Goal: Transaction & Acquisition: Book appointment/travel/reservation

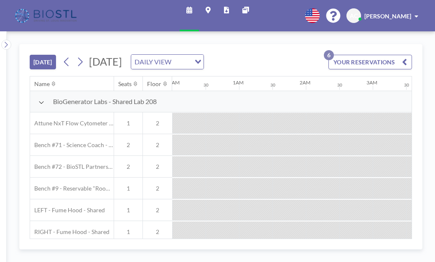
scroll to position [0, 733]
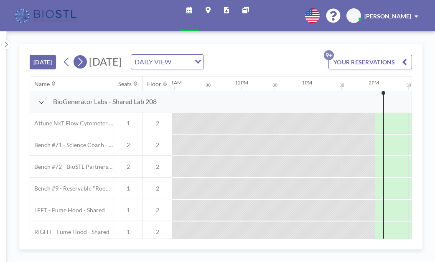
click at [76, 56] on icon at bounding box center [80, 62] width 8 height 13
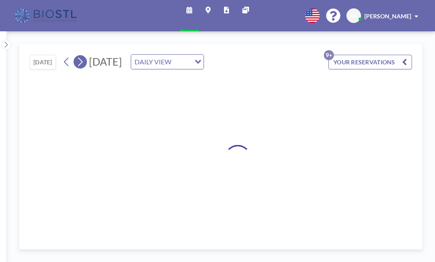
click at [76, 56] on icon at bounding box center [80, 62] width 8 height 13
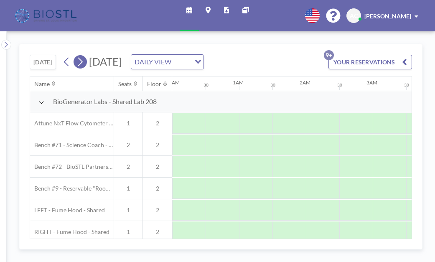
scroll to position [0, 407]
click at [76, 56] on icon at bounding box center [80, 62] width 8 height 13
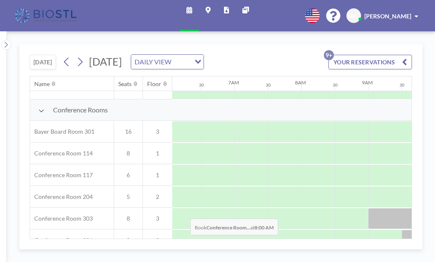
scroll to position [186, 406]
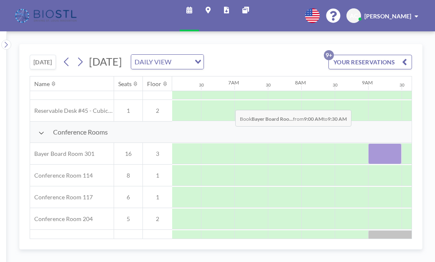
click at [368, 143] on div at bounding box center [384, 153] width 33 height 21
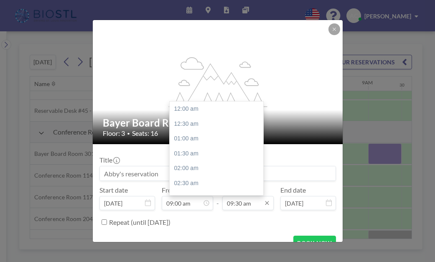
scroll to position [246, 0]
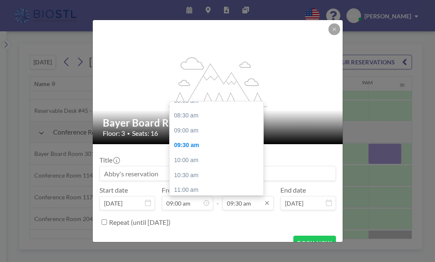
click at [241, 196] on input "09:30 am" at bounding box center [247, 203] width 51 height 14
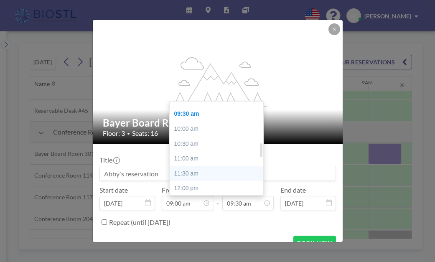
click at [233, 166] on div "11:30 am" at bounding box center [217, 173] width 94 height 15
type input "11:30 am"
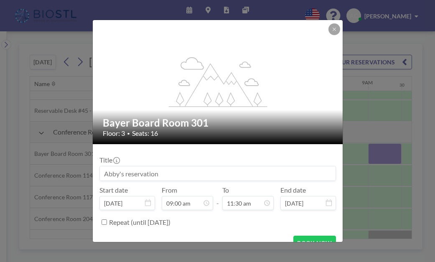
scroll to position [298, 0]
click at [293, 236] on button "BOOK NOW" at bounding box center [314, 243] width 42 height 15
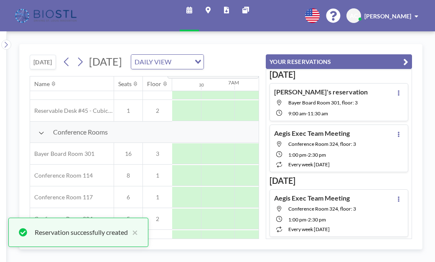
click at [427, 41] on div "TODAY Monday, September 8, 2025 DAILY VIEW Loading... Name Seats Floor 12AM 30 …" at bounding box center [221, 146] width 428 height 231
click at [271, 32] on div "TODAY Monday, September 8, 2025 DAILY VIEW Loading... Name Seats Floor 12AM 30 …" at bounding box center [221, 146] width 428 height 231
click at [259, 44] on div "TODAY Monday, September 8, 2025 DAILY VIEW Loading..." at bounding box center [144, 60] width 229 height 32
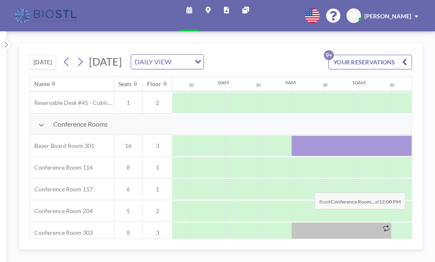
scroll to position [186, 483]
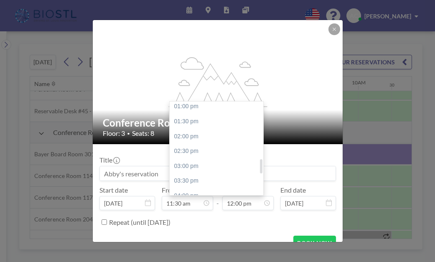
scroll to position [389, 0]
click at [219, 188] on div "04:00 pm" at bounding box center [217, 195] width 94 height 15
type input "04:00 pm"
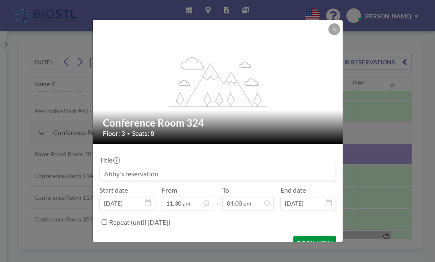
scroll to position [414, 0]
click at [295, 236] on button "BOOK NOW" at bounding box center [314, 243] width 42 height 15
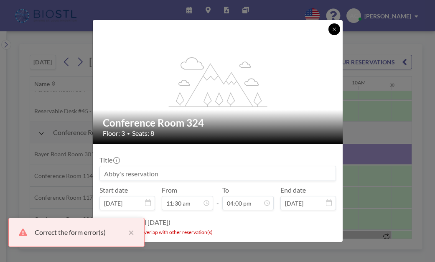
click at [328, 35] on button at bounding box center [334, 29] width 12 height 12
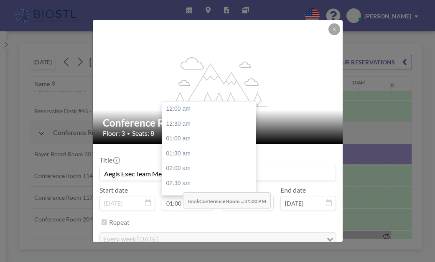
scroll to position [337, 0]
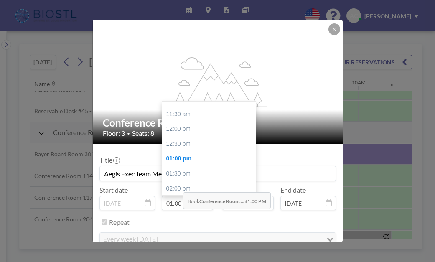
click at [180, 196] on input "01:00 pm" at bounding box center [187, 203] width 51 height 14
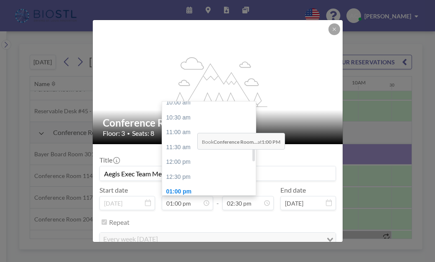
scroll to position [303, 0]
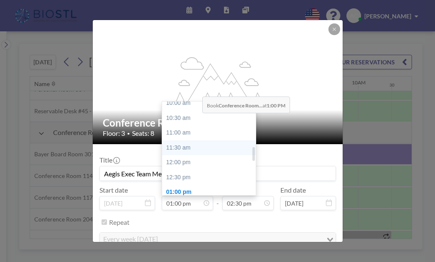
click at [200, 140] on div "11:30 am" at bounding box center [209, 147] width 94 height 15
type input "11:30 am"
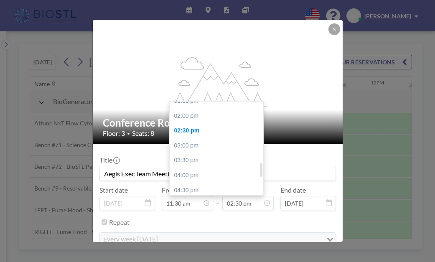
scroll to position [389, 0]
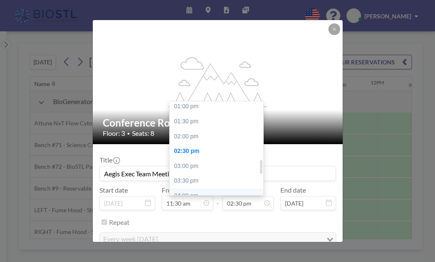
click at [194, 188] on div "04:00 pm" at bounding box center [217, 195] width 94 height 15
type input "04:00 pm"
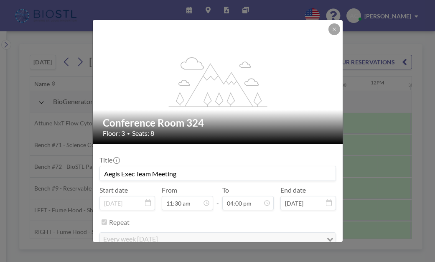
click at [130, 218] on label "Repeat" at bounding box center [119, 222] width 20 height 8
click at [262, 257] on button "REMOVE" at bounding box center [263, 264] width 33 height 15
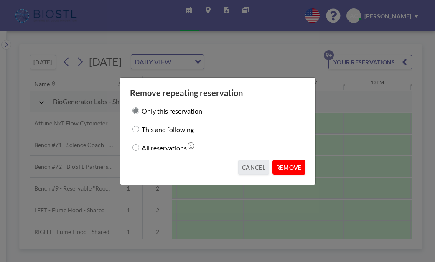
click at [278, 160] on button "REMOVE" at bounding box center [288, 167] width 33 height 15
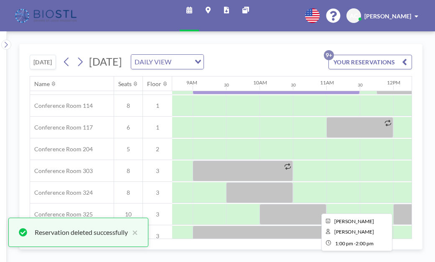
scroll to position [252, 581]
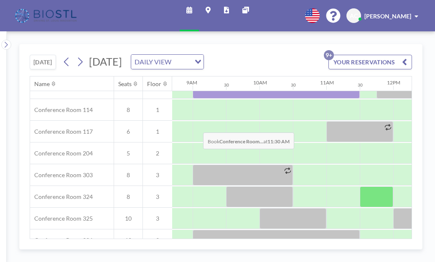
click at [360, 186] on div at bounding box center [376, 196] width 33 height 21
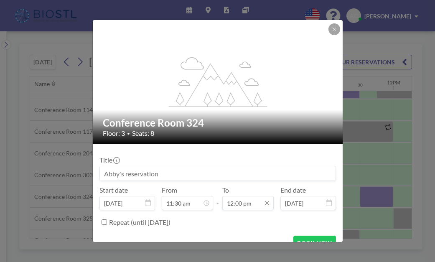
scroll to position [0, 0]
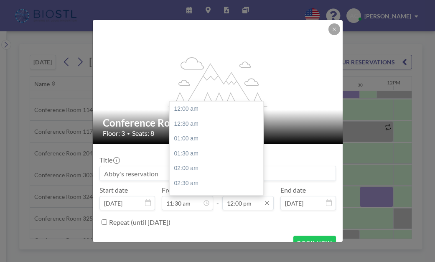
click at [234, 196] on input "12:00 pm" at bounding box center [247, 203] width 51 height 14
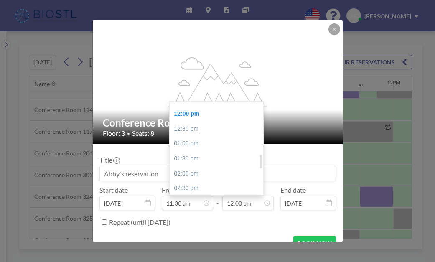
scroll to position [371, 0]
click at [227, 206] on div "04:00 pm" at bounding box center [217, 213] width 94 height 15
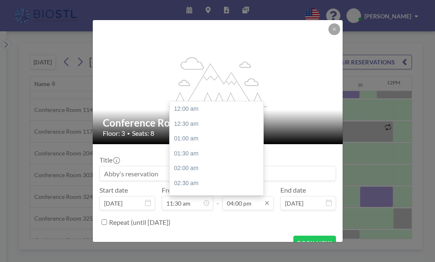
scroll to position [414, 0]
click at [232, 196] on input "04:00 pm" at bounding box center [247, 203] width 51 height 14
click at [231, 178] on div "04:30 pm" at bounding box center [217, 185] width 94 height 15
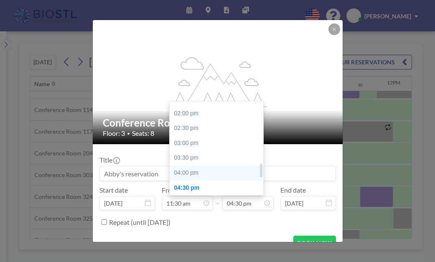
click at [216, 165] on div "04:00 pm" at bounding box center [217, 172] width 94 height 15
type input "04:00 pm"
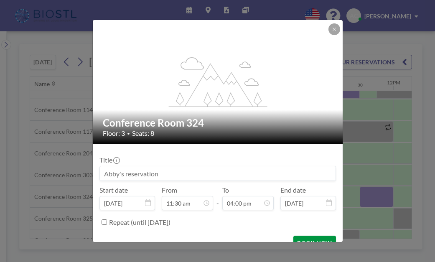
click at [295, 236] on button "BOOK NOW" at bounding box center [314, 243] width 42 height 15
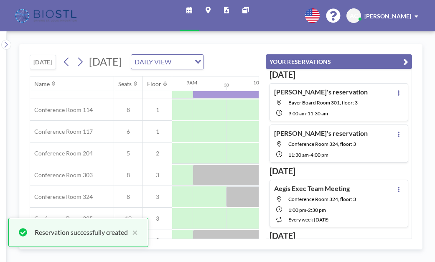
click at [259, 44] on div "TODAY Monday, September 8, 2025 DAILY VIEW Loading..." at bounding box center [144, 60] width 229 height 32
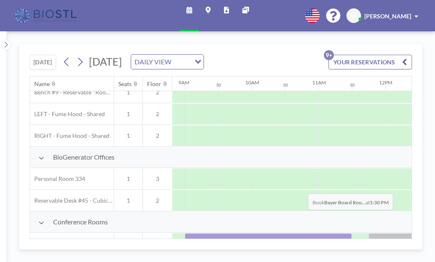
scroll to position [96, 591]
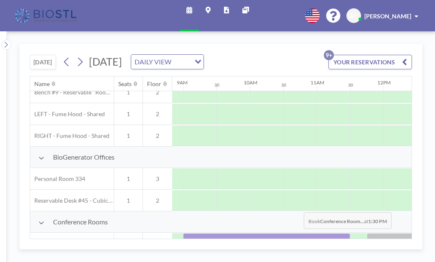
click at [244, 147] on div "BioGenerator Offices" at bounding box center [312, 157] width 1746 height 21
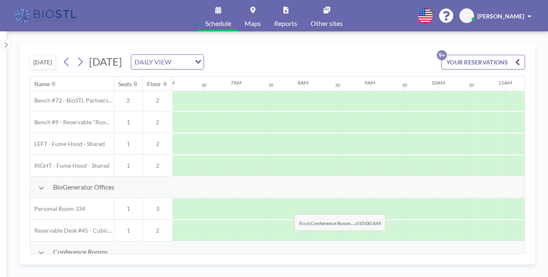
click at [292, 241] on div "Conference Rooms" at bounding box center [500, 251] width 1746 height 21
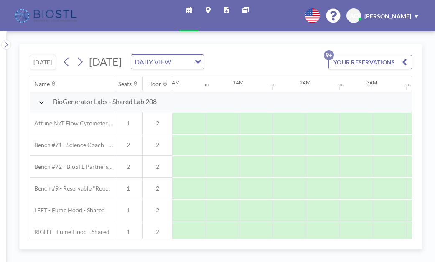
scroll to position [0, 597]
